Goal: Task Accomplishment & Management: Use online tool/utility

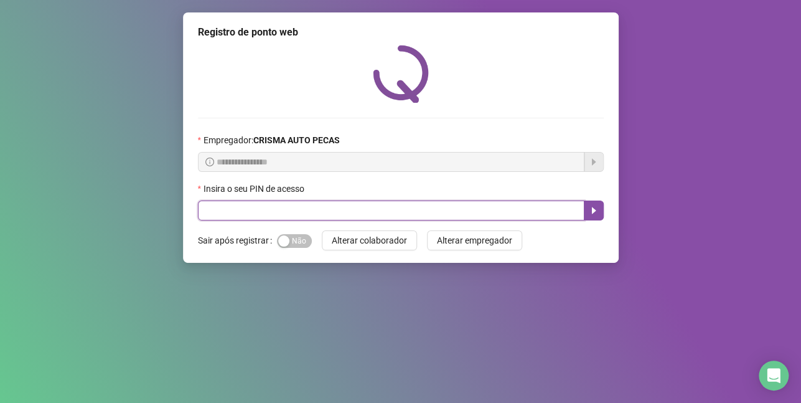
click at [365, 209] on input "text" at bounding box center [391, 210] width 387 height 20
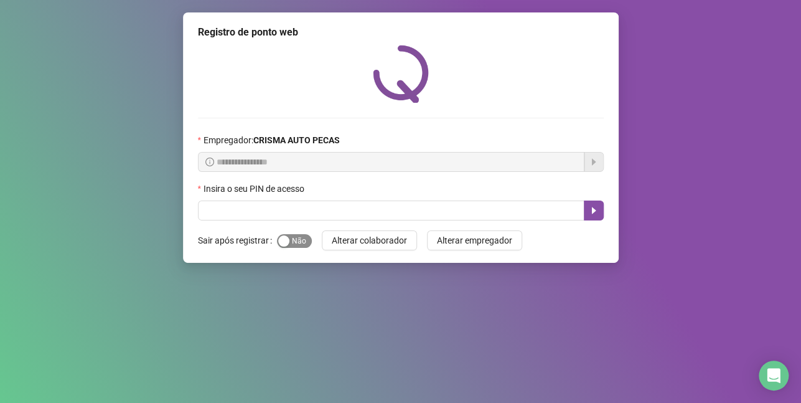
click at [303, 245] on span "Sim Não" at bounding box center [294, 241] width 35 height 14
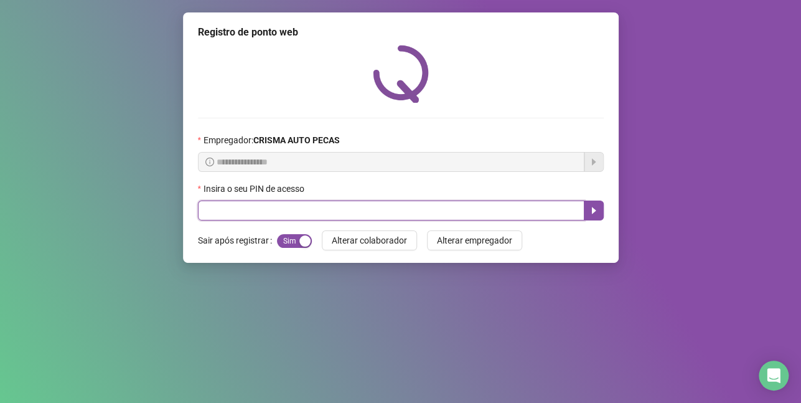
drag, startPoint x: 389, startPoint y: 217, endPoint x: 388, endPoint y: 201, distance: 15.6
click at [387, 213] on input "text" at bounding box center [391, 210] width 387 height 20
type input "*****"
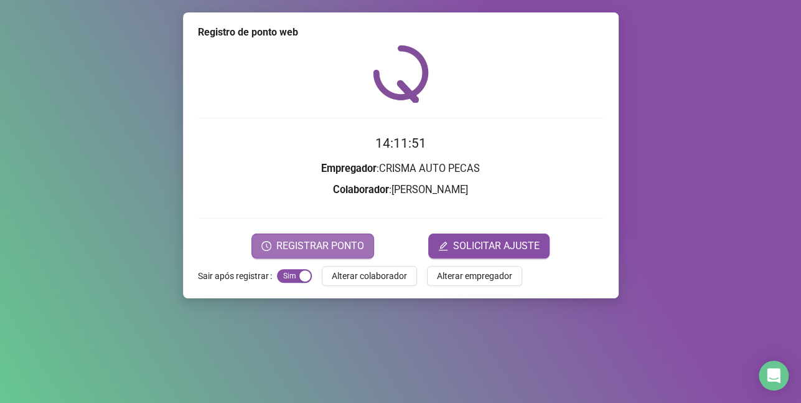
click at [353, 238] on span "REGISTRAR PONTO" at bounding box center [320, 245] width 88 height 15
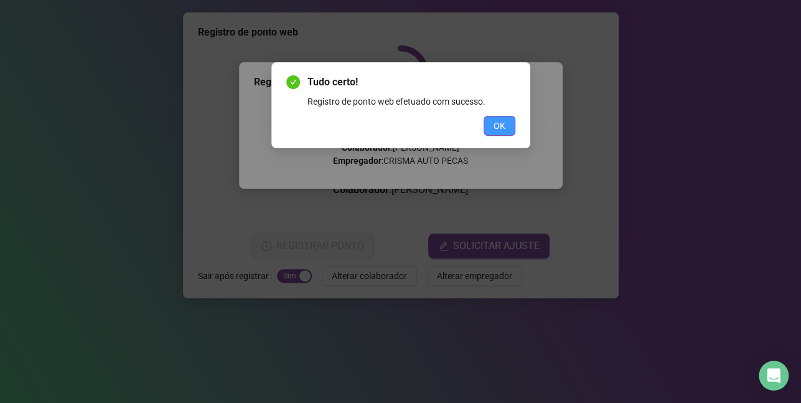
click at [509, 130] on button "OK" at bounding box center [500, 126] width 32 height 20
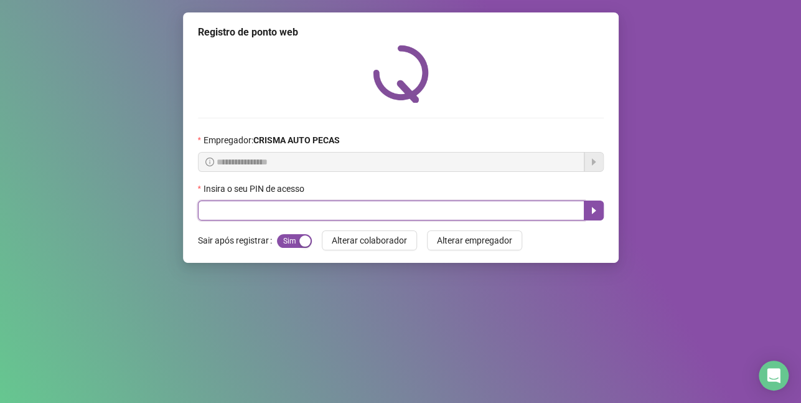
click at [375, 210] on input "text" at bounding box center [391, 210] width 387 height 20
type input "****"
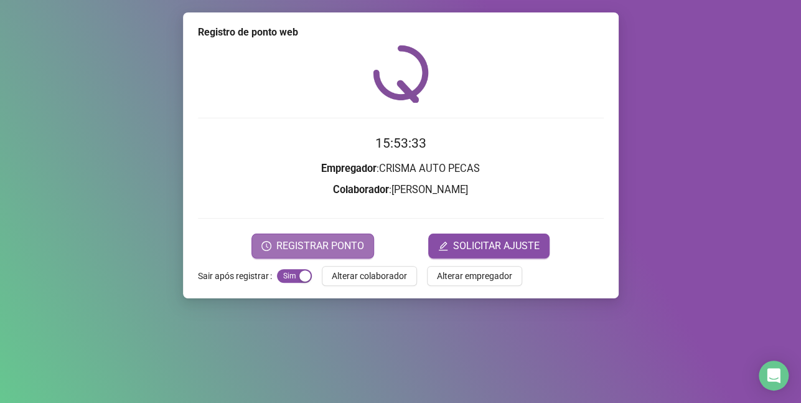
click at [353, 245] on span "REGISTRAR PONTO" at bounding box center [320, 245] width 88 height 15
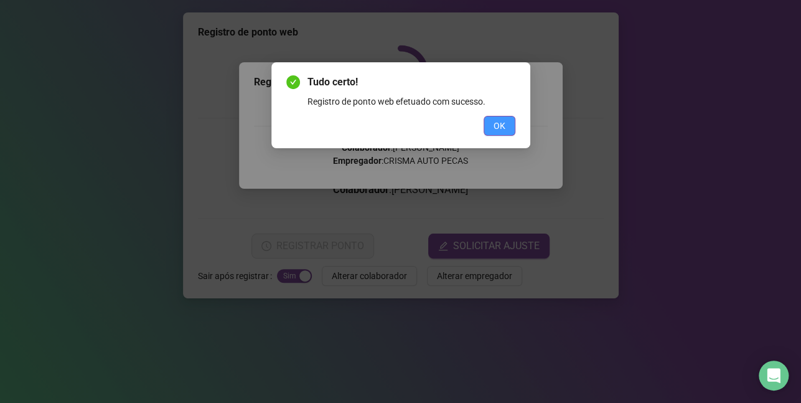
click at [507, 124] on button "OK" at bounding box center [500, 126] width 32 height 20
